Goal: Information Seeking & Learning: Learn about a topic

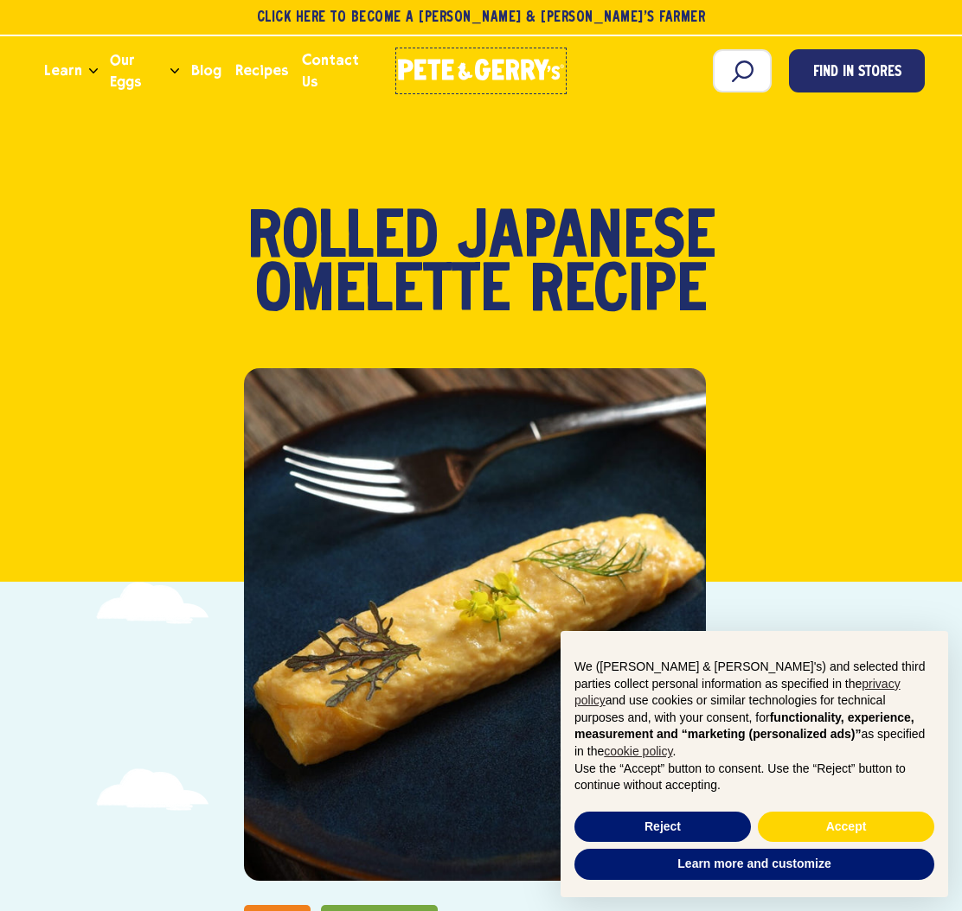
click at [480, 59] on icon at bounding box center [483, 70] width 16 height 22
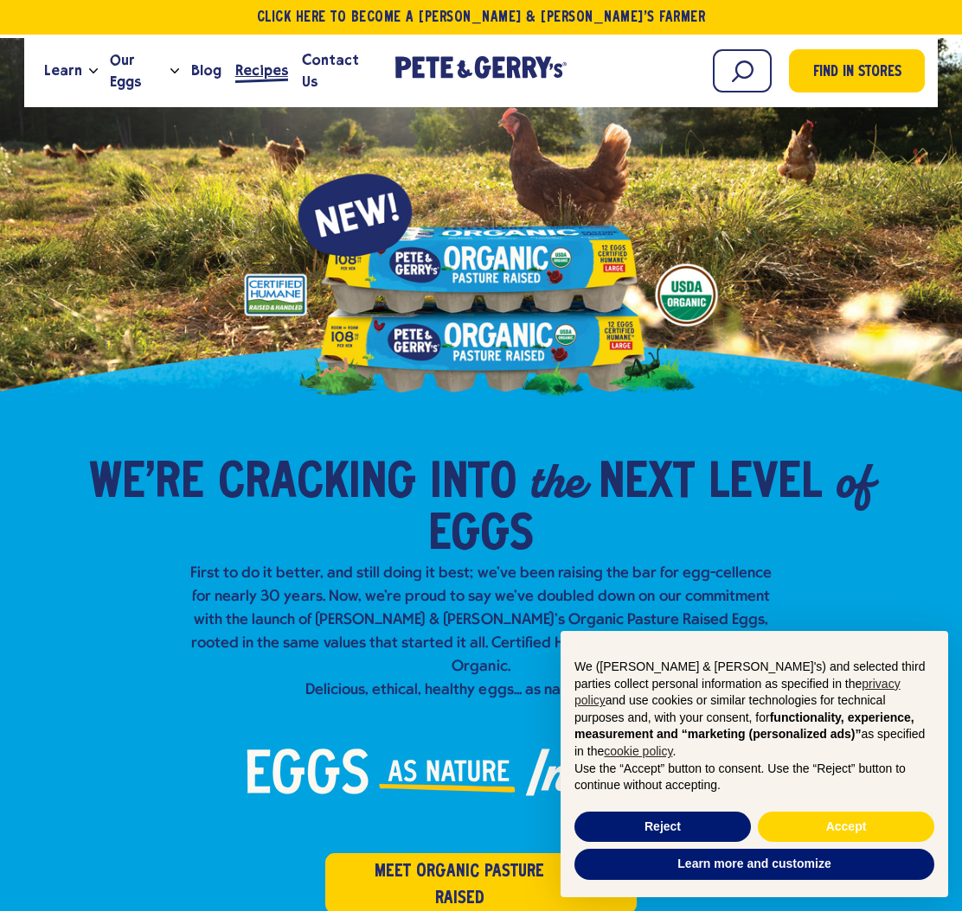
click at [267, 79] on span "Recipes" at bounding box center [261, 71] width 53 height 22
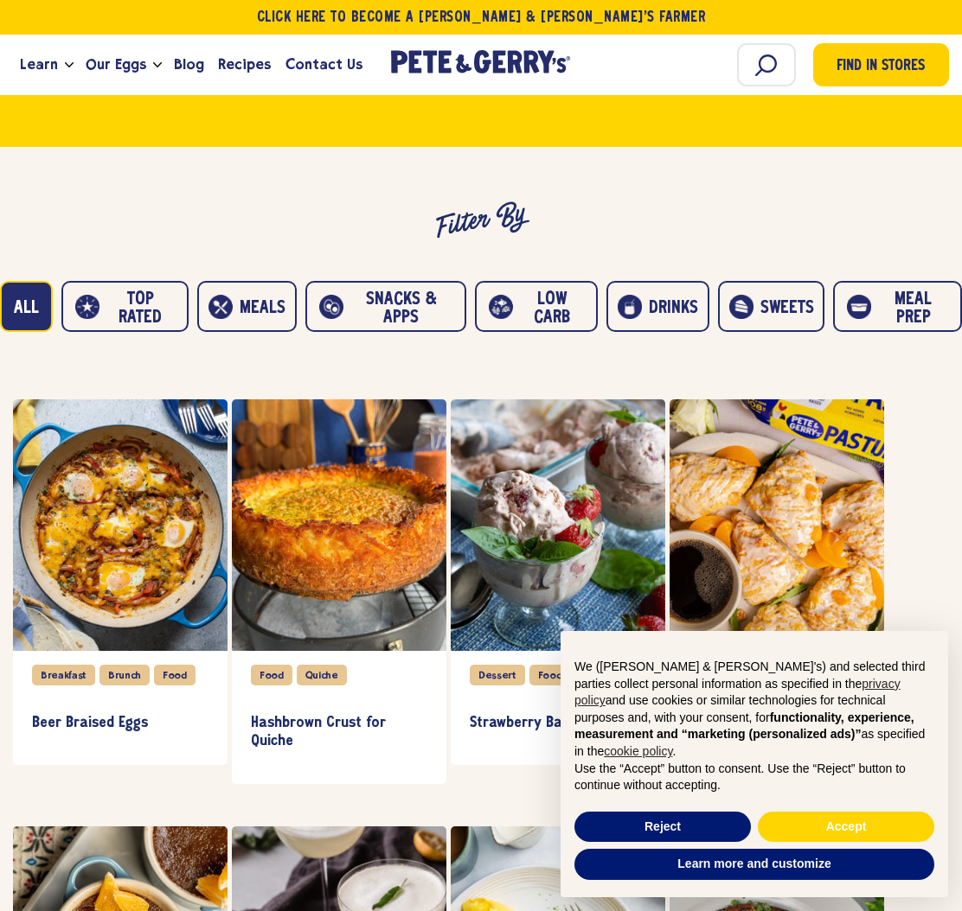
scroll to position [1038, 0]
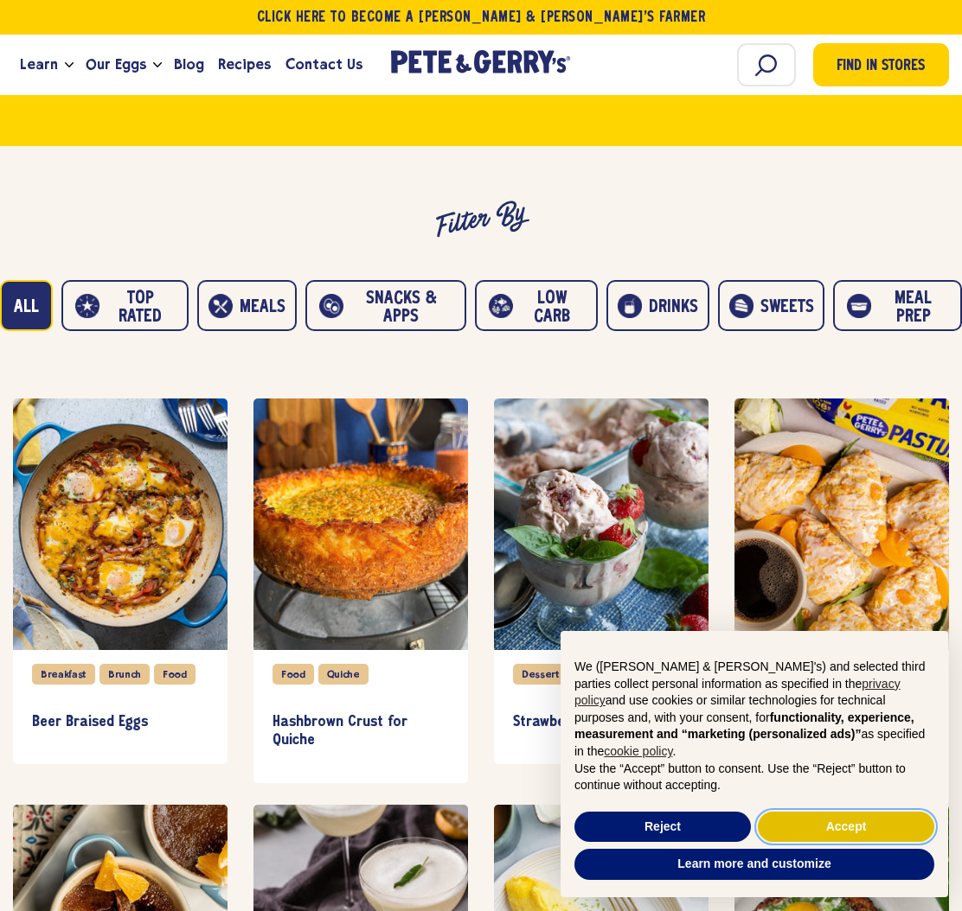
click at [860, 834] on button "Accept" at bounding box center [845, 827] width 176 height 31
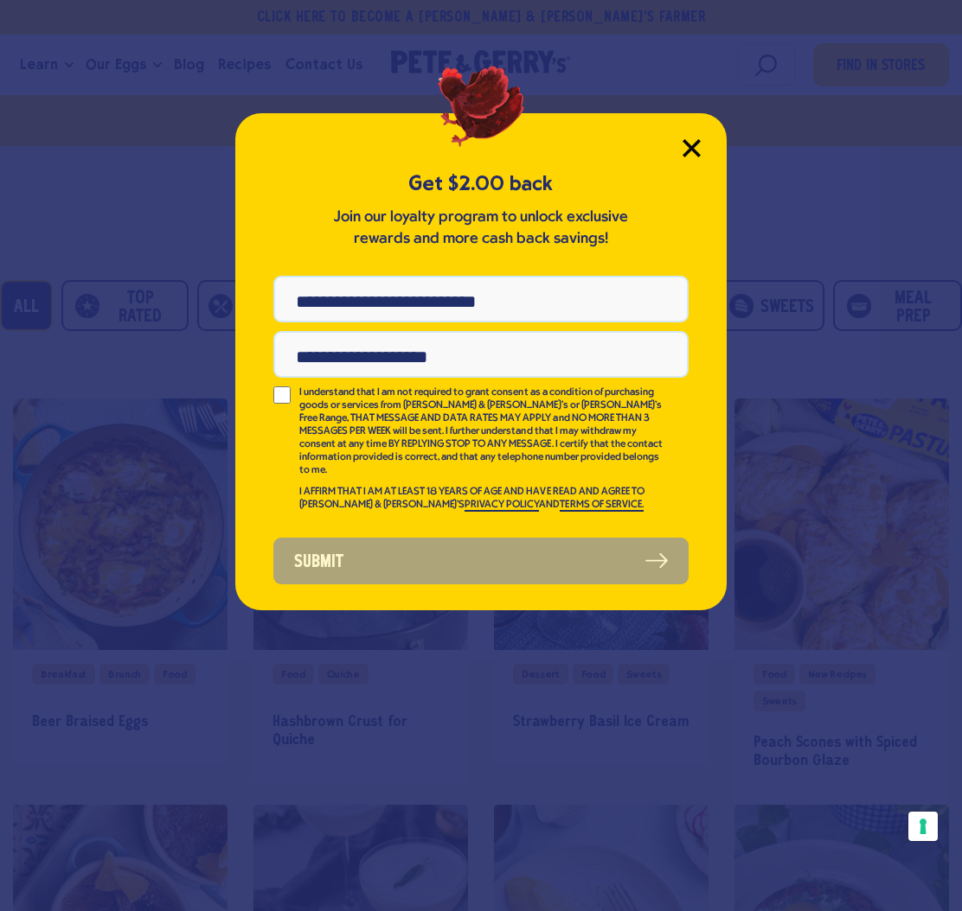
click at [688, 142] on icon "Close Modal" at bounding box center [691, 148] width 18 height 18
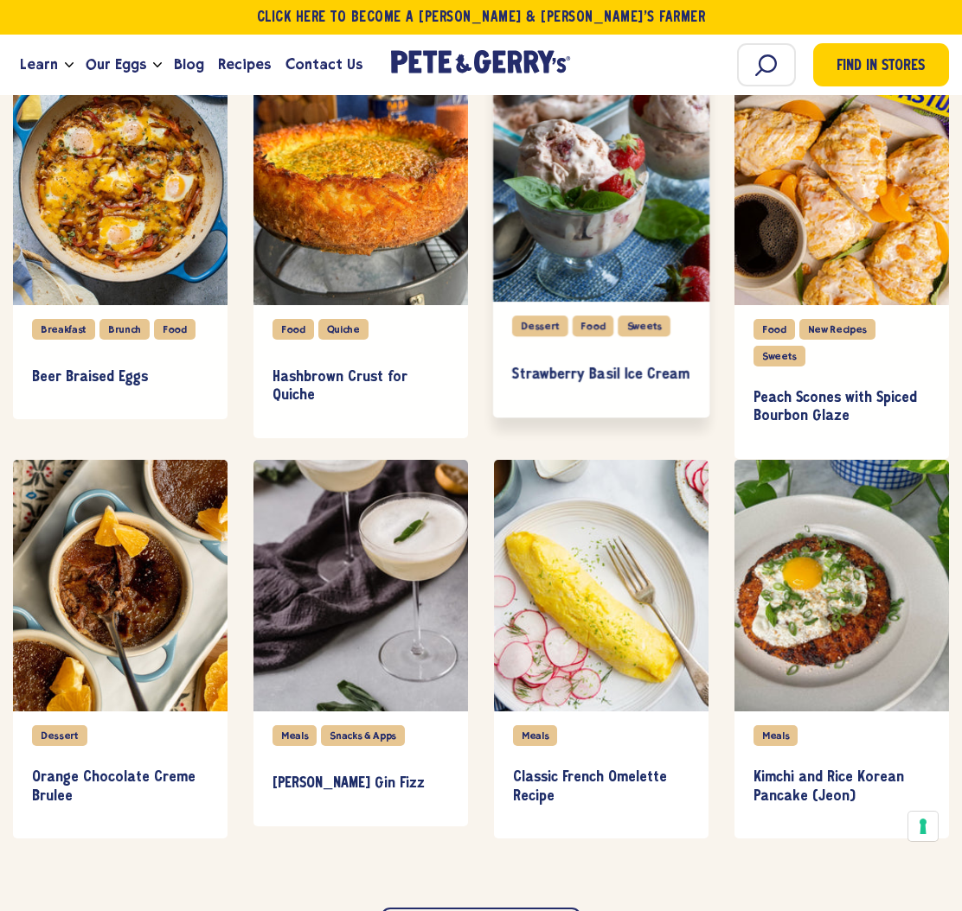
scroll to position [1383, 0]
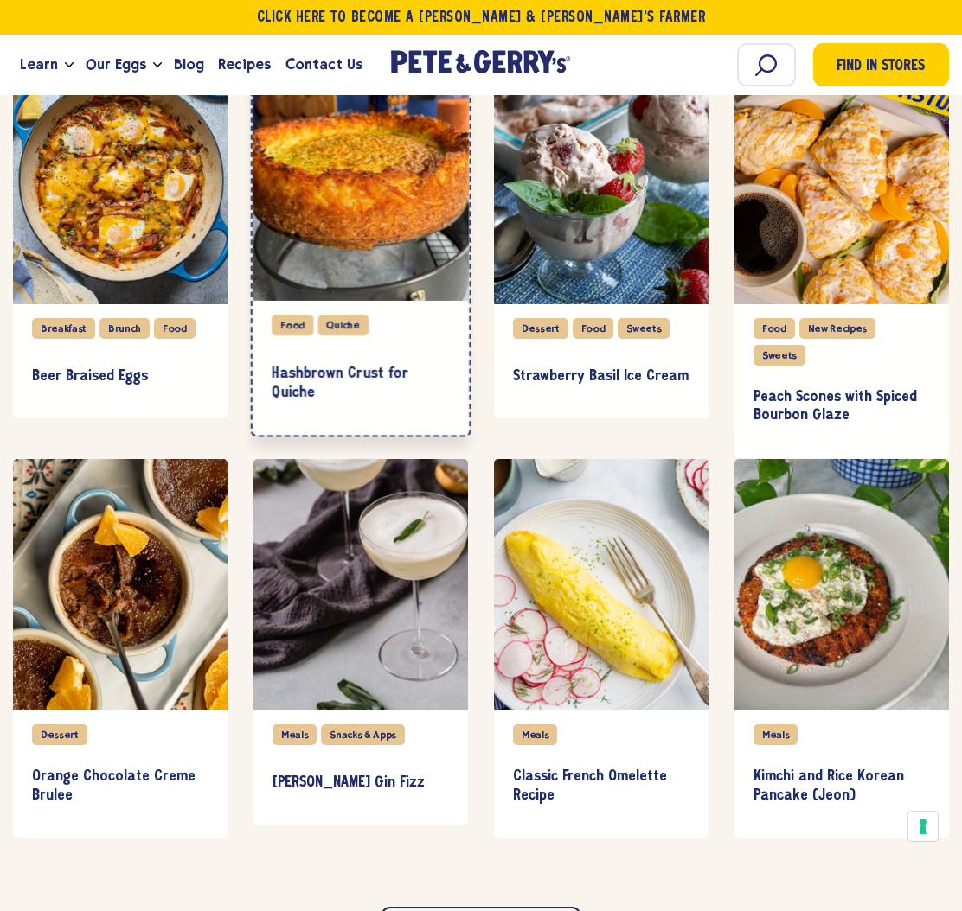
click at [341, 224] on div "item" at bounding box center [360, 174] width 216 height 254
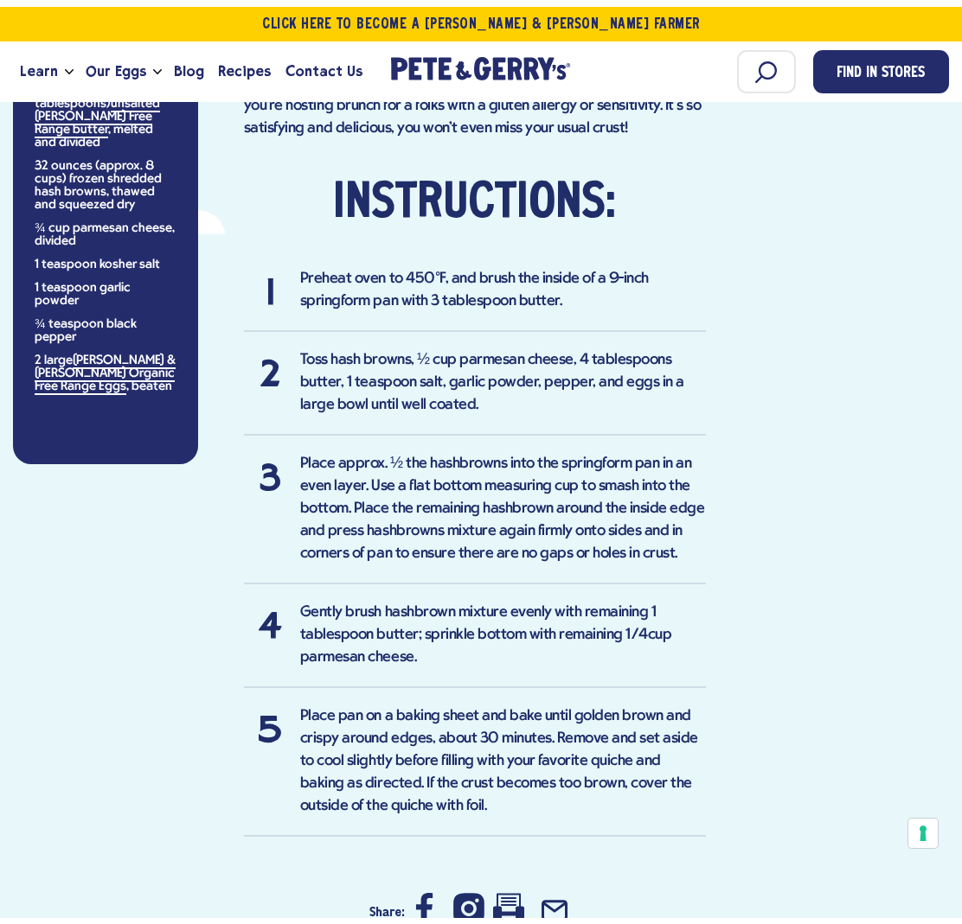
scroll to position [1039, 0]
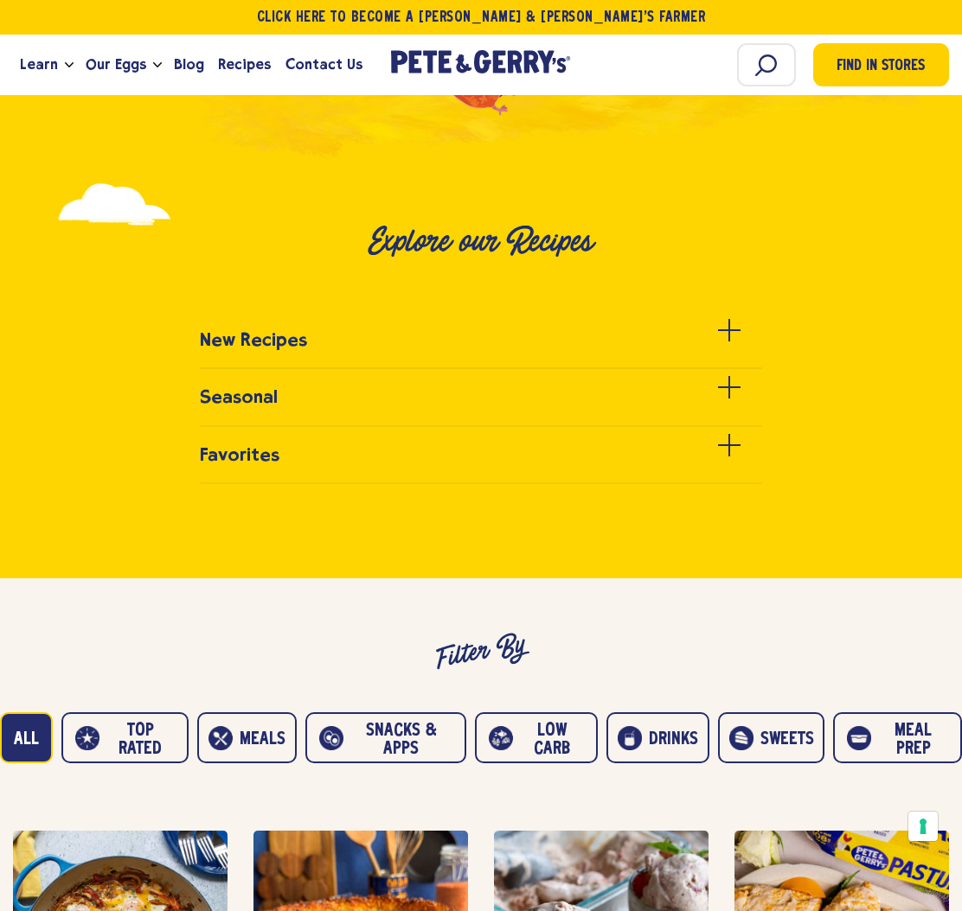
scroll to position [1124, 0]
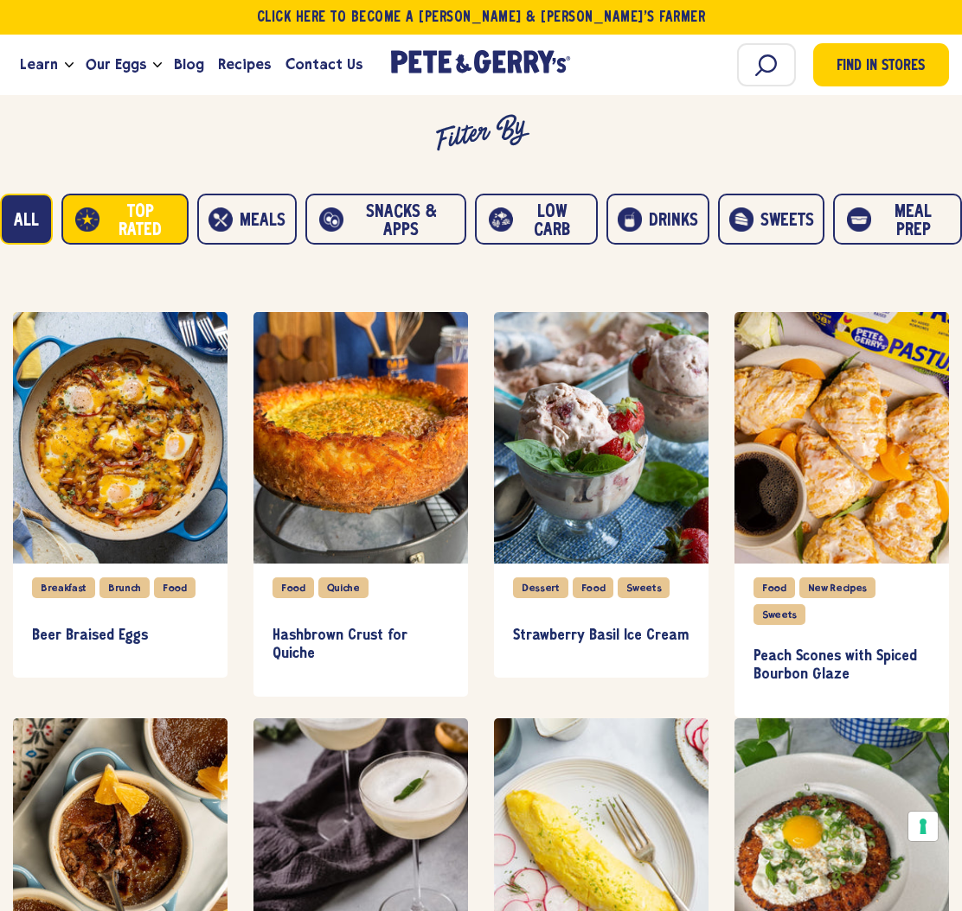
click at [146, 227] on button "Top Rated" at bounding box center [124, 219] width 127 height 51
